Goal: Transaction & Acquisition: Purchase product/service

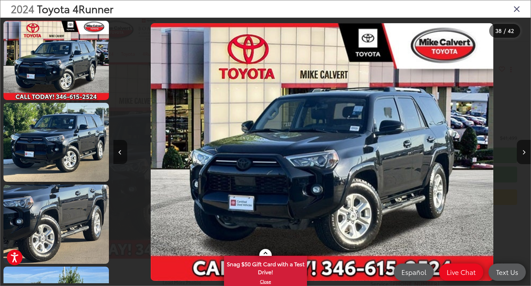
scroll to position [0, 15455]
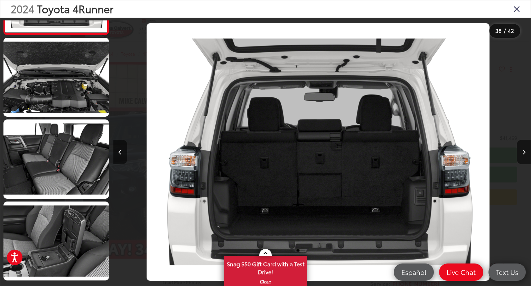
click at [520, 6] on icon "Close gallery" at bounding box center [517, 8] width 7 height 9
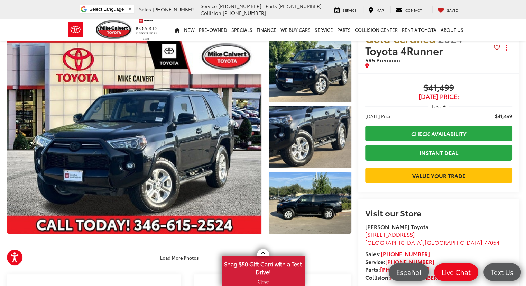
scroll to position [0, 0]
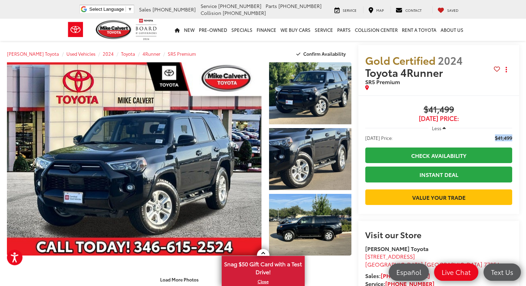
drag, startPoint x: 514, startPoint y: 139, endPoint x: 495, endPoint y: 140, distance: 19.4
click at [495, 140] on ul "Today's Price: $41,499" at bounding box center [438, 137] width 161 height 7
copy span "$41,499"
